Goal: Transaction & Acquisition: Purchase product/service

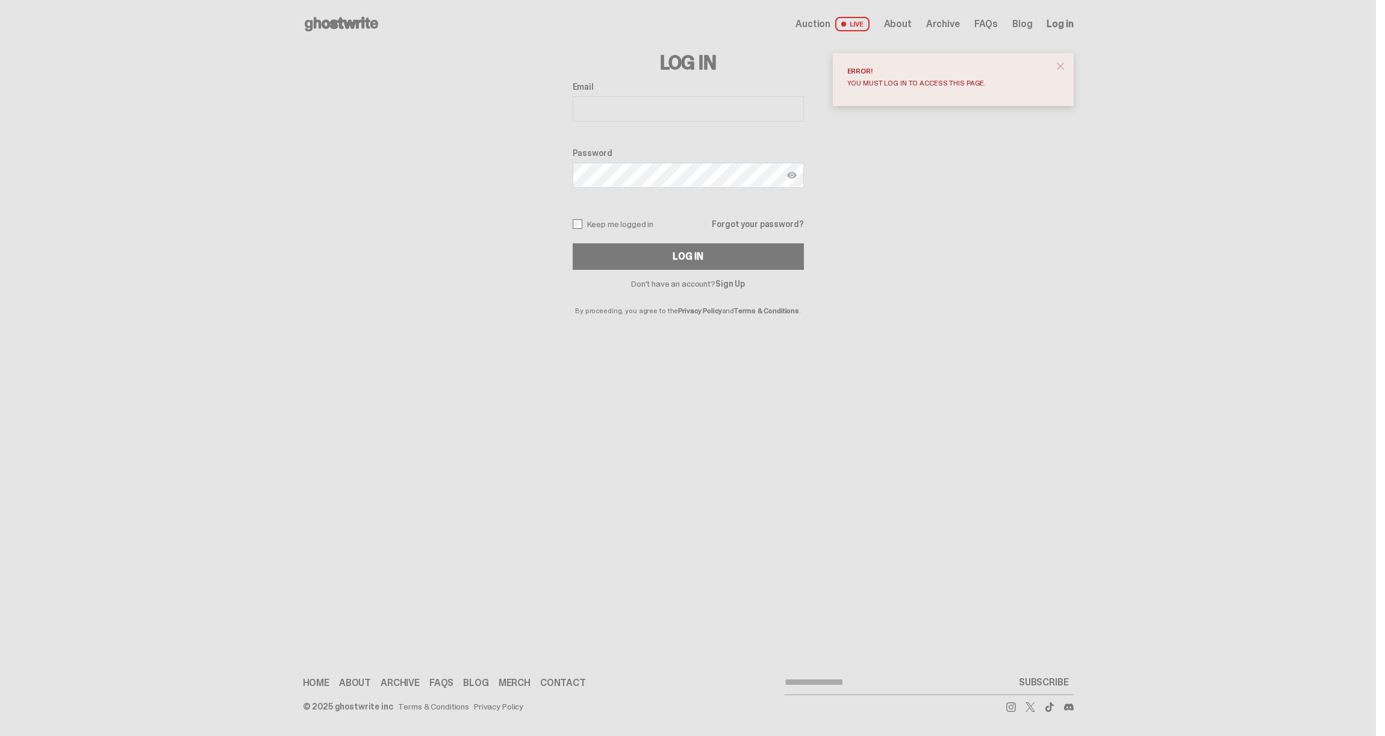
click at [611, 110] on input "Email" at bounding box center [688, 108] width 231 height 25
type input "**********"
click at [649, 266] on button "Log In" at bounding box center [688, 256] width 231 height 26
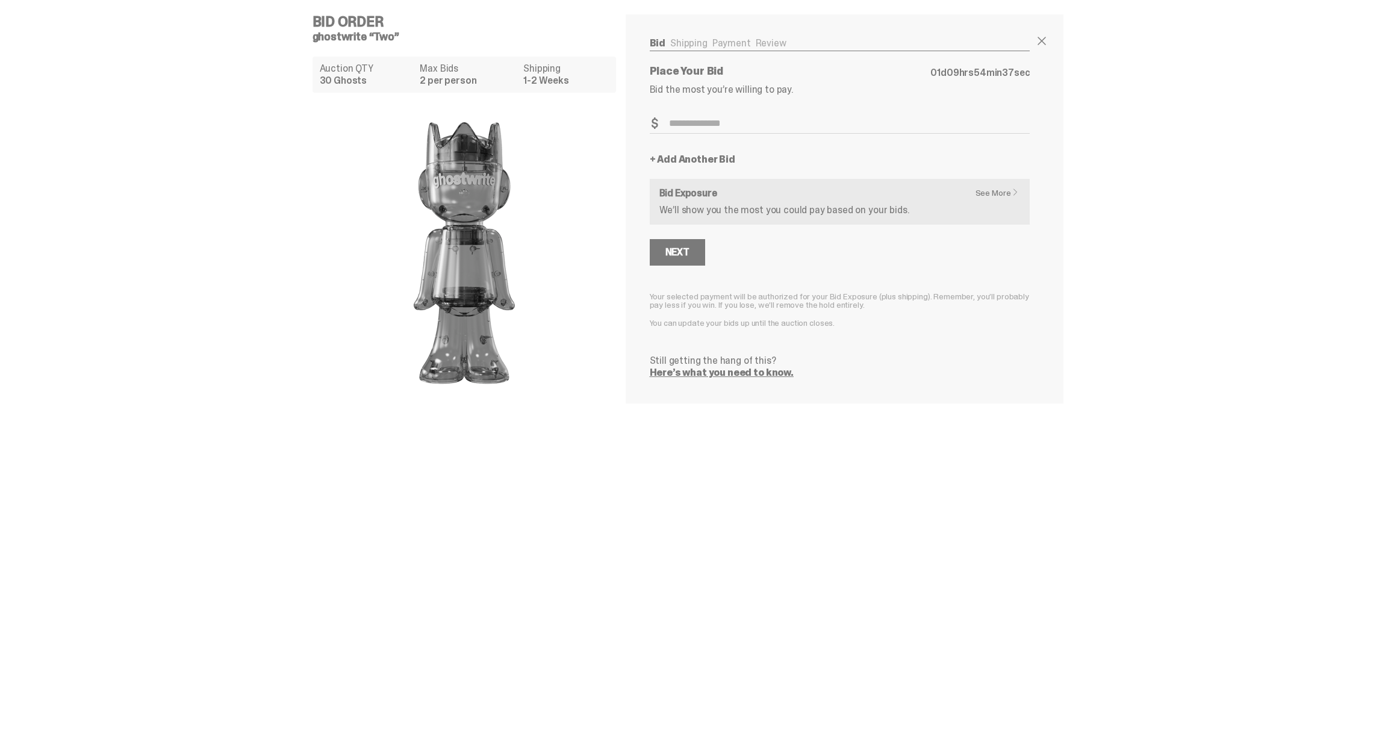
click at [996, 188] on link "See More" at bounding box center [1000, 192] width 50 height 8
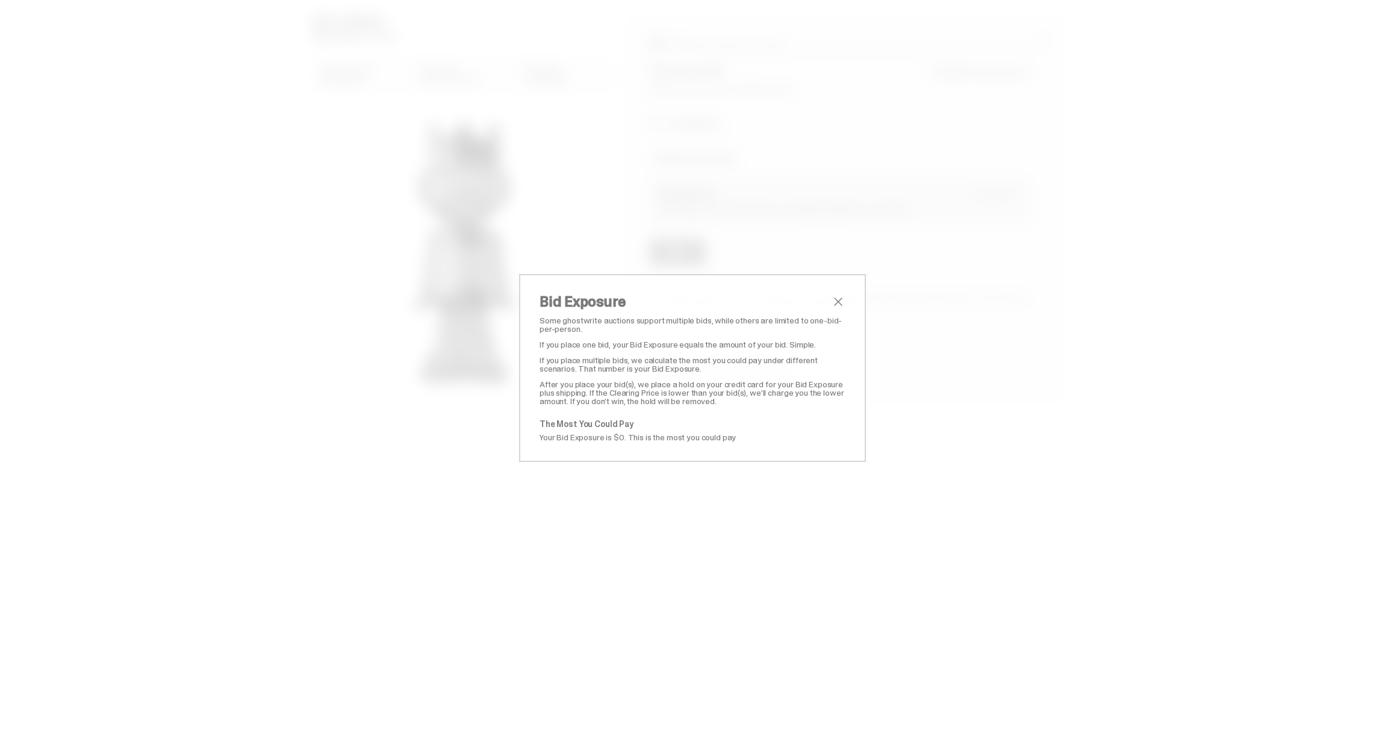
click at [835, 303] on span "close" at bounding box center [838, 301] width 14 height 14
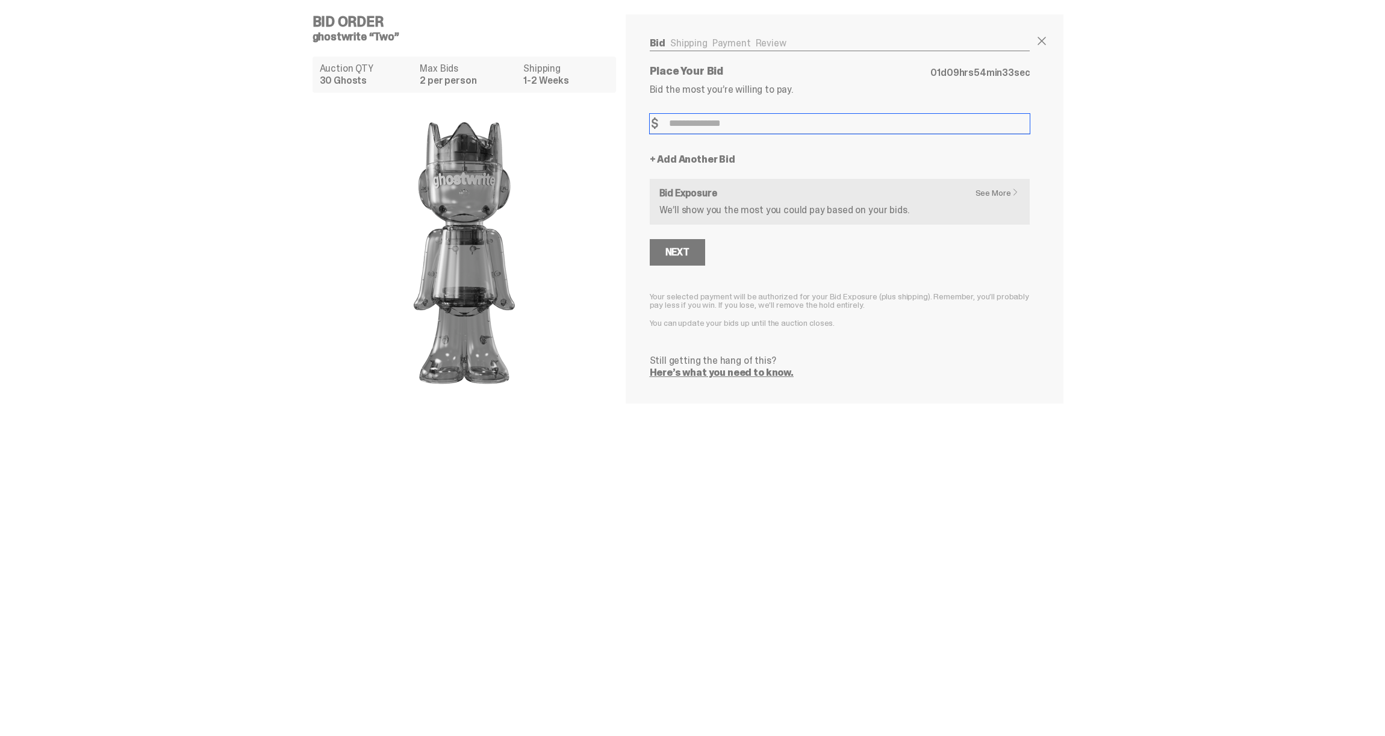
click at [725, 120] on input "Bid Amount" at bounding box center [840, 124] width 380 height 20
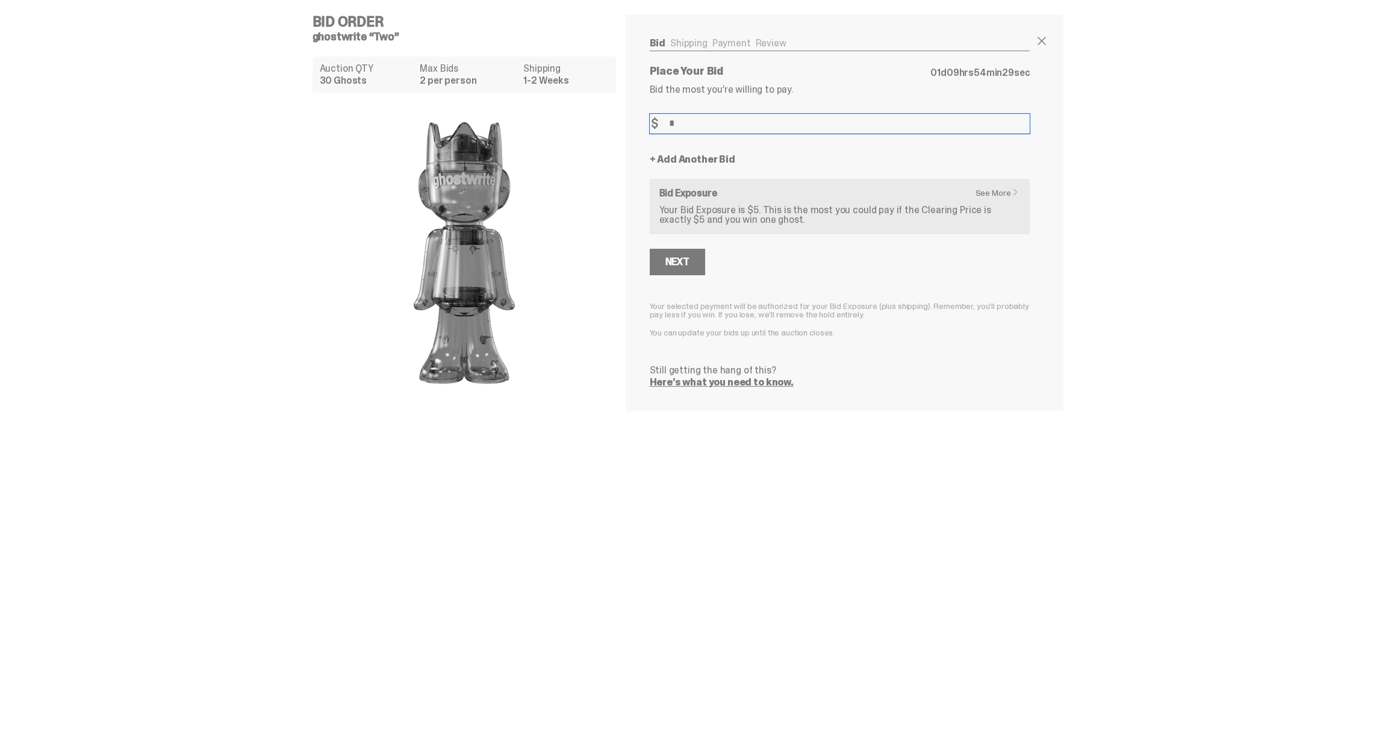
type input "*"
click at [842, 275] on form "Bid Amount $ * Bid Quantity Qty * + Add Another Bid See More Bid Exposure Your …" at bounding box center [840, 250] width 380 height 273
click at [523, 474] on div "Bid Order ghostwrite “Two” Auction QTY 30 Ghosts Max Bids 2 per person Shipping…" at bounding box center [688, 368] width 1376 height 736
